Goal: Task Accomplishment & Management: Complete application form

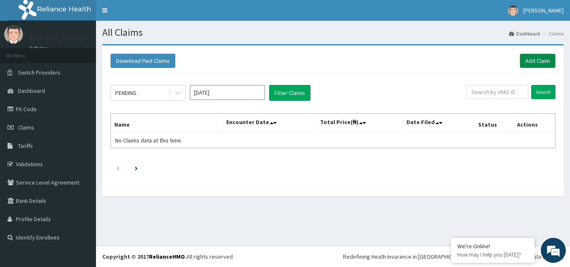
click at [526, 63] on link "Add Claim" at bounding box center [537, 61] width 35 height 14
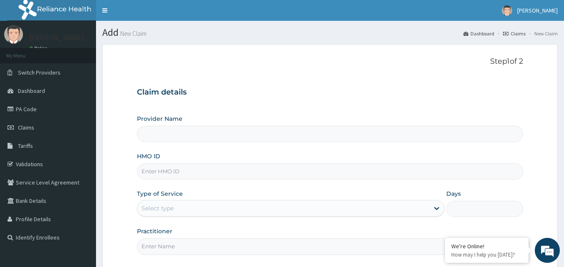
click at [355, 142] on input "Provider Name" at bounding box center [330, 134] width 386 height 16
type input "Primus Hospital Ltd"
click at [341, 175] on input "HMO ID" at bounding box center [330, 172] width 386 height 16
type input "TOI/10019/A"
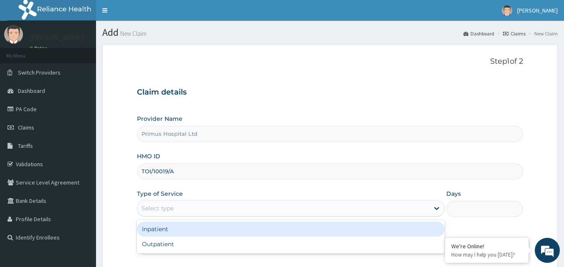
click at [285, 212] on div "Select type" at bounding box center [283, 208] width 292 height 13
click at [227, 234] on div "Inpatient" at bounding box center [290, 229] width 307 height 15
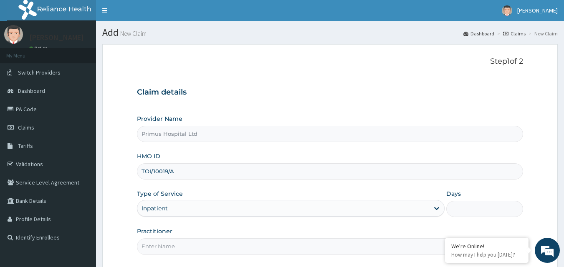
click at [218, 249] on input "Practitioner" at bounding box center [330, 247] width 386 height 16
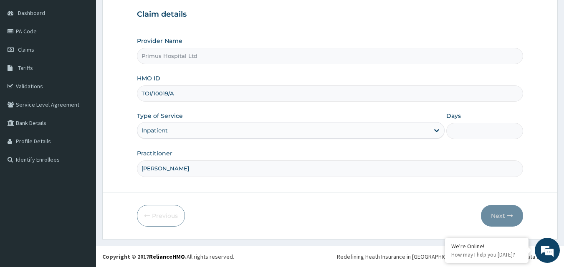
scroll to position [78, 0]
type input "[PERSON_NAME]"
click at [463, 128] on input "Days" at bounding box center [484, 131] width 77 height 16
type input "2"
click at [496, 211] on button "Next" at bounding box center [502, 216] width 42 height 22
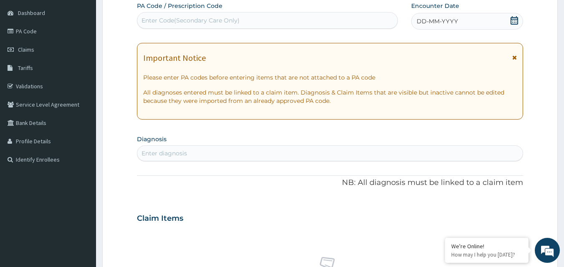
click at [321, 19] on div "Enter Code(Secondary Care Only)" at bounding box center [267, 20] width 260 height 13
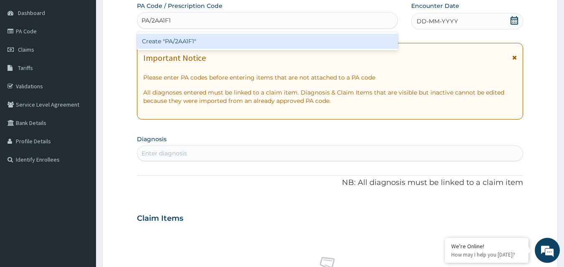
type input "PA/2AA1F1"
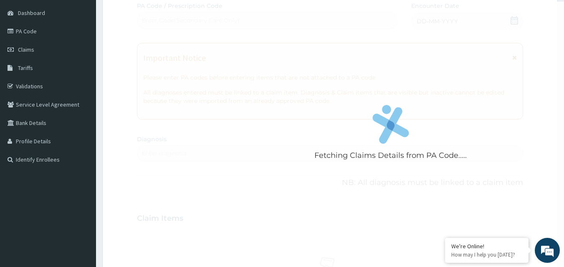
click at [361, 52] on div "Fetching Claims Details from PA Code..... PA Code / Prescription Code Enter Cod…" at bounding box center [330, 218] width 386 height 432
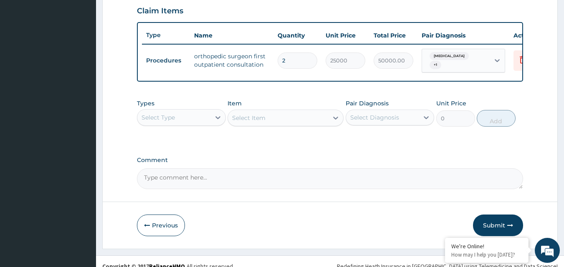
scroll to position [294, 0]
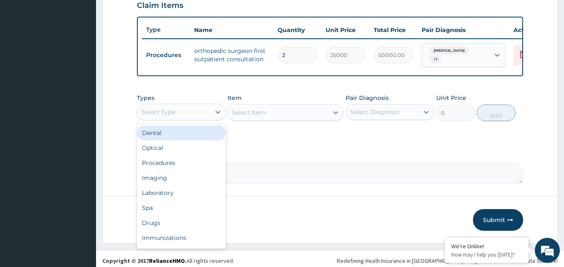
click at [204, 118] on div "Select Type" at bounding box center [173, 112] width 73 height 13
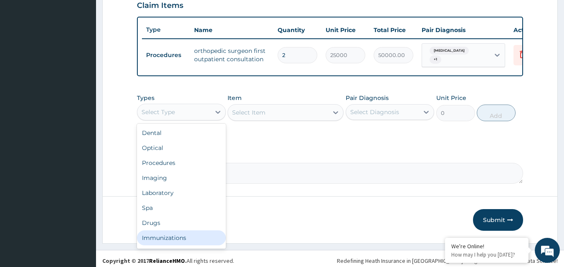
click at [171, 234] on div "Immunizations" at bounding box center [181, 238] width 89 height 15
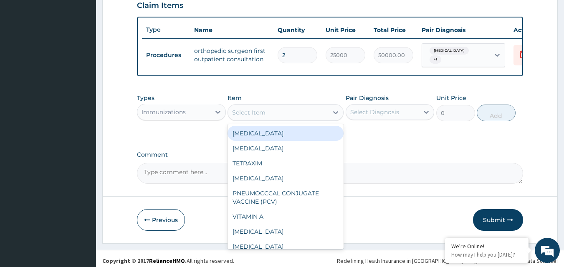
click at [276, 119] on div "Select Item" at bounding box center [278, 112] width 100 height 13
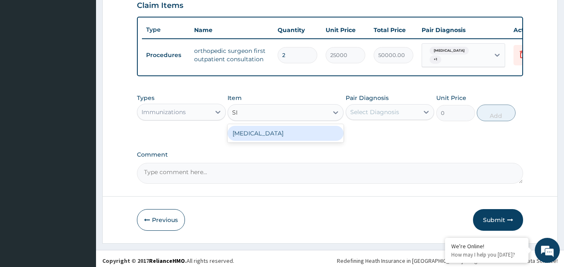
type input "S"
type input "E"
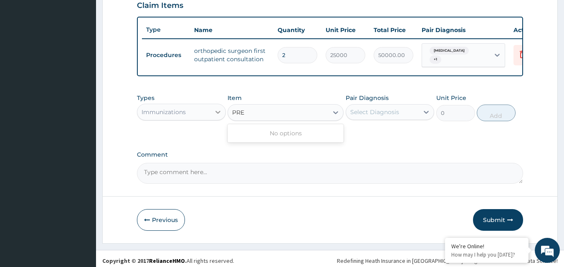
type input "PRE"
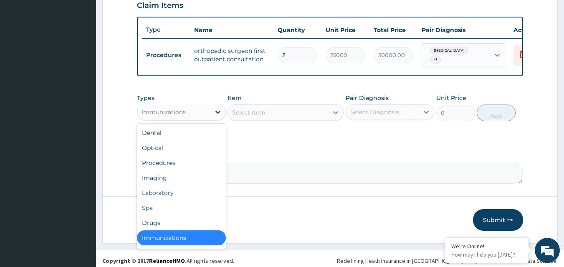
click at [218, 116] on icon at bounding box center [218, 112] width 8 height 8
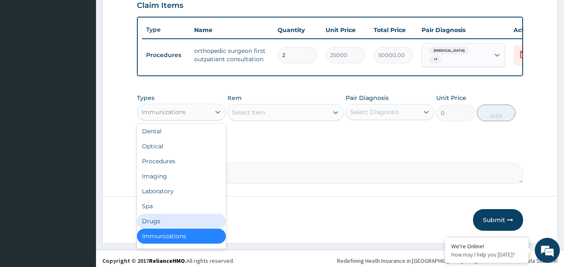
click at [171, 226] on div "Drugs" at bounding box center [181, 221] width 89 height 15
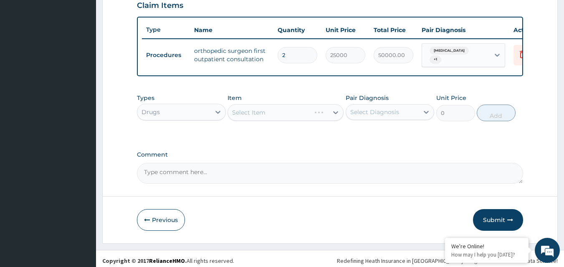
click at [266, 124] on div "Types Drugs Item Select Item Pair Diagnosis Select Diagnosis Unit Price 0 Add" at bounding box center [330, 108] width 386 height 36
click at [269, 121] on div "Select Item" at bounding box center [285, 112] width 116 height 17
click at [275, 118] on div "Select Item" at bounding box center [285, 112] width 116 height 17
click at [292, 114] on div "Select Item" at bounding box center [285, 112] width 116 height 17
click at [333, 119] on div "Select Item" at bounding box center [285, 112] width 116 height 17
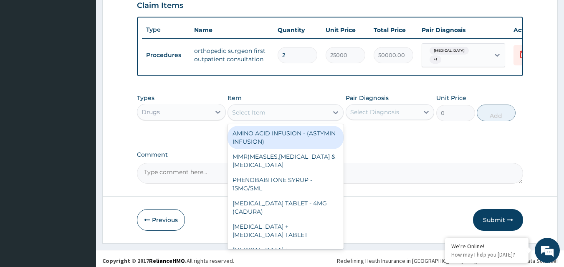
click at [333, 117] on icon at bounding box center [335, 112] width 8 height 8
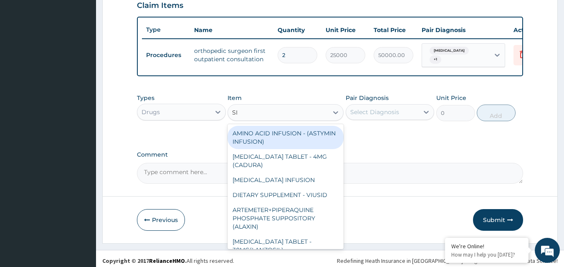
type input "SIR"
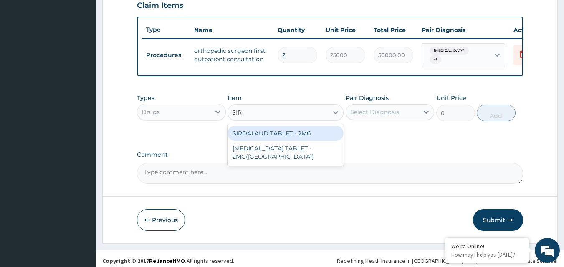
click at [280, 138] on div "SIRDALAUD TABLET - 2MG" at bounding box center [285, 133] width 116 height 15
type input "120.39999999999999"
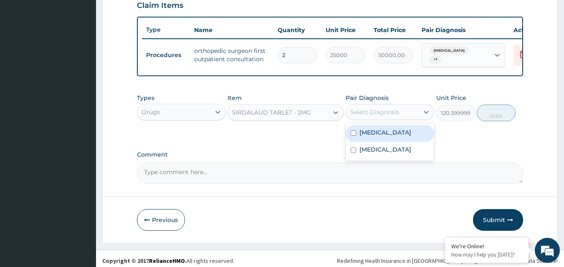
click at [414, 119] on div "Select Diagnosis" at bounding box center [382, 112] width 73 height 13
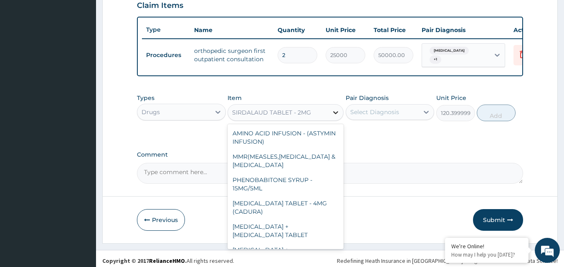
click at [328, 118] on div at bounding box center [335, 112] width 15 height 15
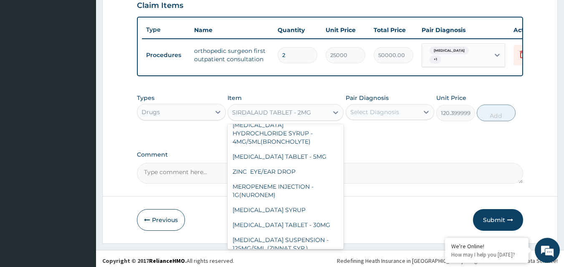
click at [312, 121] on div "SIRDALAUD TABLET - 2MG" at bounding box center [285, 112] width 116 height 17
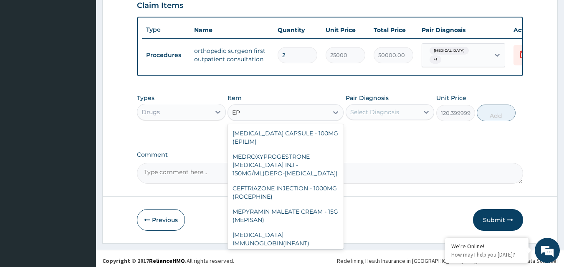
type input "E"
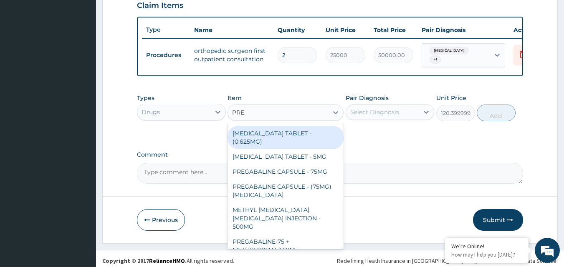
type input "PREG"
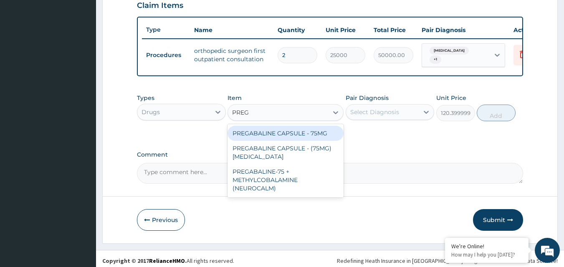
click at [287, 141] on div "PREGABALINE CAPSULE - 75MG" at bounding box center [285, 133] width 116 height 15
type input "168"
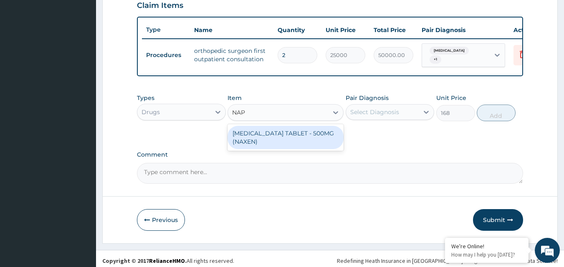
type input "NAPR"
click at [246, 142] on div "[MEDICAL_DATA] TABLET - 500MG (NAXEN)" at bounding box center [285, 137] width 116 height 23
type input "81.19999999999999"
